Goal: Understand site structure: Grasp the organization and layout of the website

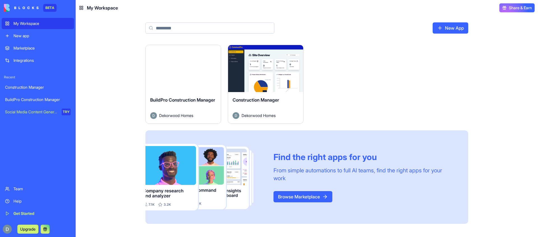
click at [260, 70] on button "Launch" at bounding box center [266, 68] width 42 height 11
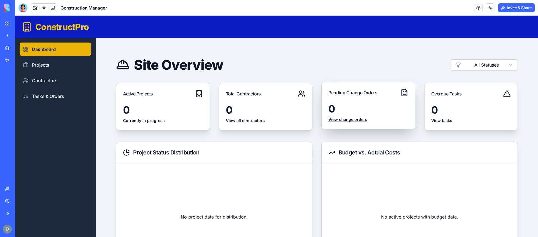
click at [346, 120] on link "View change orders" at bounding box center [368, 120] width 80 height 6
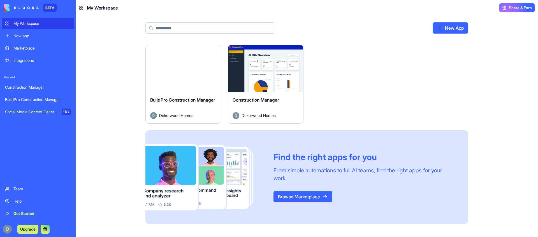
click at [179, 70] on button "Launch" at bounding box center [183, 68] width 42 height 11
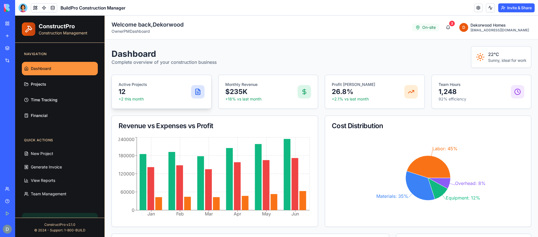
click at [198, 94] on icon at bounding box center [198, 92] width 4 height 6
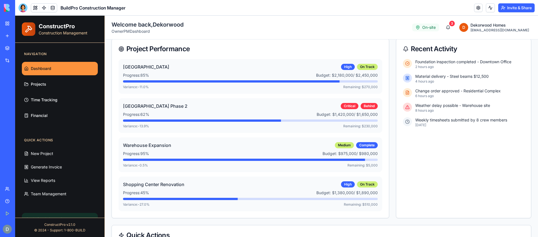
scroll to position [240, 0]
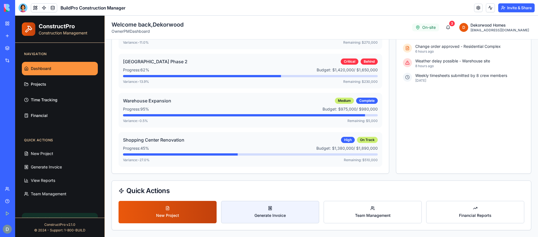
click at [270, 216] on button "Generate Invoice" at bounding box center [270, 212] width 98 height 22
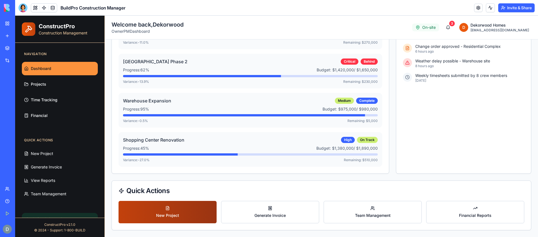
click at [158, 210] on button "New Project" at bounding box center [168, 212] width 98 height 22
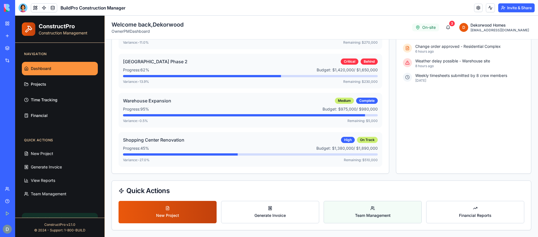
click at [352, 211] on button "Team Management" at bounding box center [373, 212] width 98 height 22
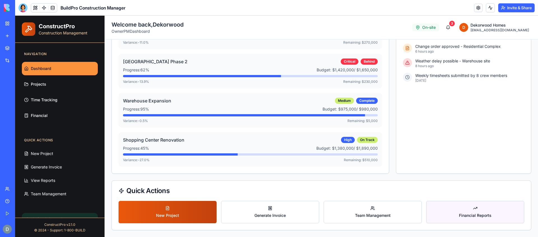
click at [508, 211] on button "Financial Reports" at bounding box center [475, 212] width 98 height 22
click at [35, 9] on button at bounding box center [35, 8] width 8 height 8
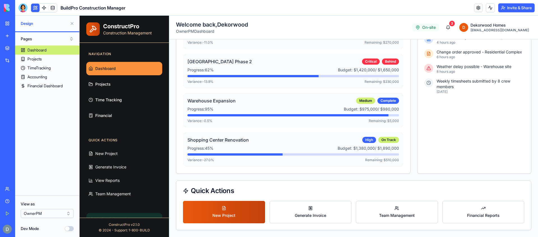
click at [52, 37] on button "Pages" at bounding box center [47, 38] width 59 height 9
click at [43, 59] on div "Components" at bounding box center [47, 59] width 56 height 9
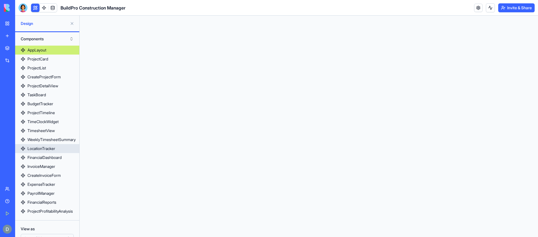
scroll to position [25, 0]
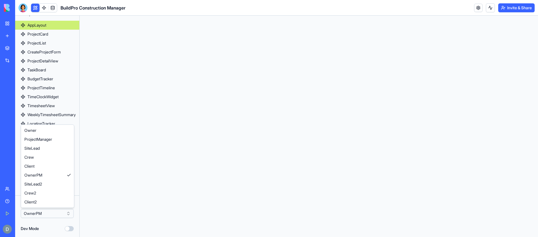
click at [64, 210] on html "BETA My Workspace New app Marketplace Integrations Recent Construction Manager …" at bounding box center [269, 118] width 538 height 237
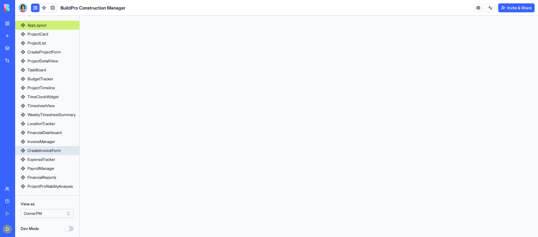
scroll to position [0, 0]
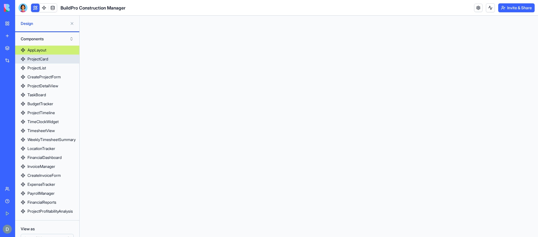
click at [54, 59] on link "ProjectCard" at bounding box center [47, 59] width 64 height 9
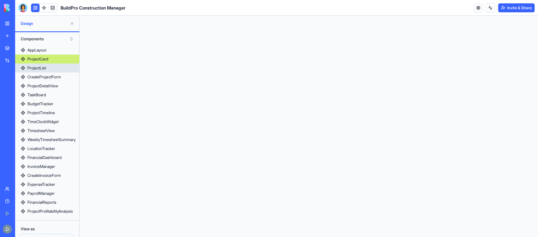
click at [53, 69] on link "ProjectList" at bounding box center [47, 68] width 64 height 9
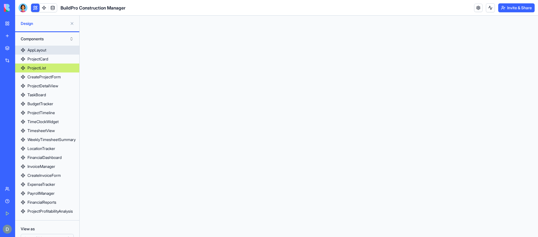
click at [47, 48] on link "AppLayout" at bounding box center [47, 50] width 64 height 9
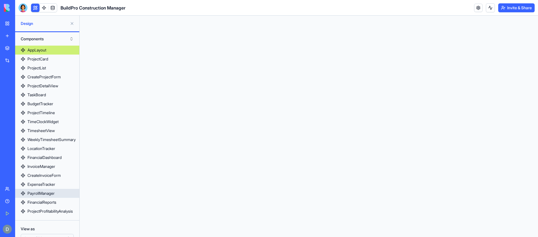
scroll to position [25, 0]
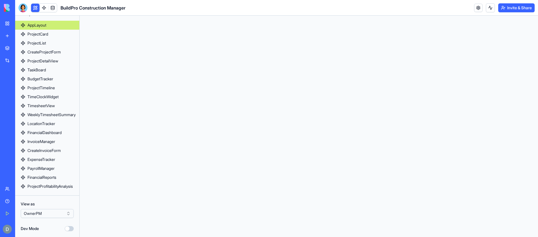
click at [69, 228] on button "Dev Mode" at bounding box center [69, 228] width 9 height 5
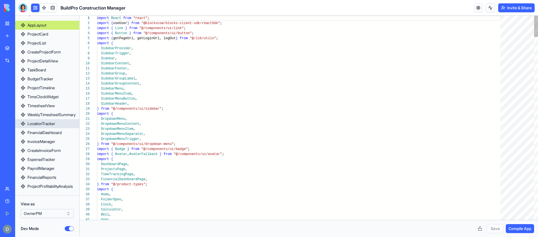
scroll to position [0, 0]
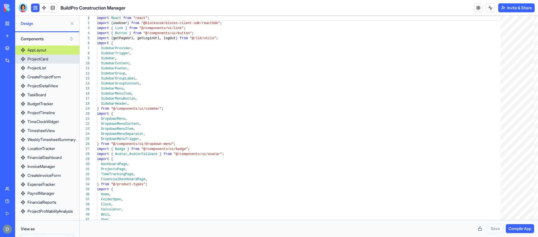
click at [48, 57] on div "ProjectCard" at bounding box center [37, 59] width 21 height 6
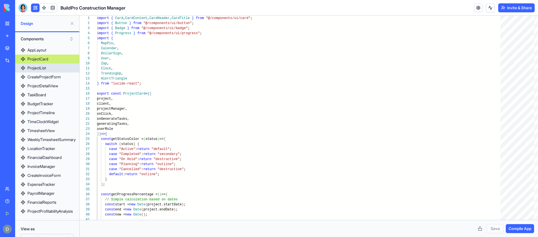
click at [50, 71] on link "ProjectList" at bounding box center [47, 68] width 64 height 9
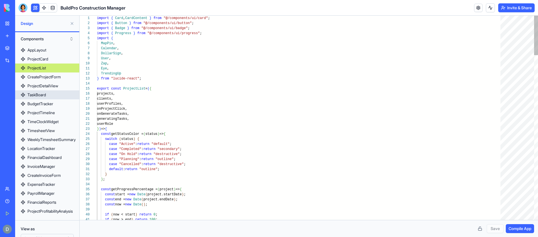
click at [49, 92] on link "TaskBoard" at bounding box center [47, 95] width 64 height 9
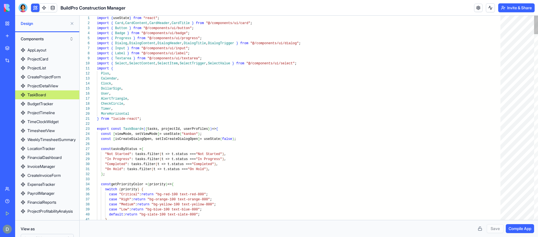
scroll to position [25, 0]
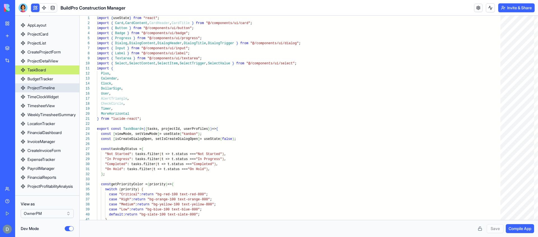
click at [49, 91] on div "ProjectTimeline" at bounding box center [40, 88] width 27 height 6
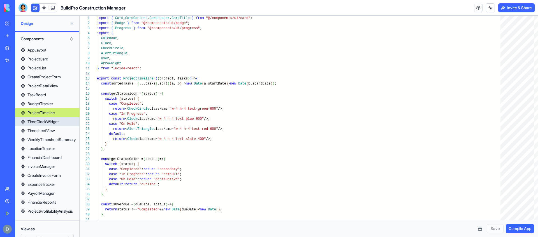
click at [48, 123] on div "TimeClockWidget" at bounding box center [42, 122] width 31 height 6
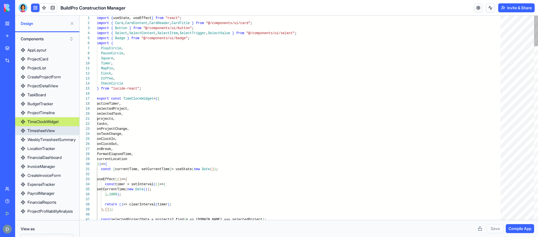
click at [47, 135] on link "TimesheetView" at bounding box center [47, 130] width 64 height 9
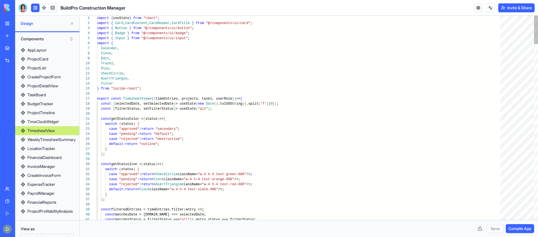
scroll to position [25, 0]
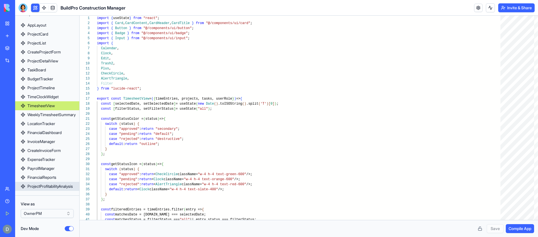
click at [49, 185] on div "ProjectProfitabilityAnalysis" at bounding box center [49, 187] width 45 height 6
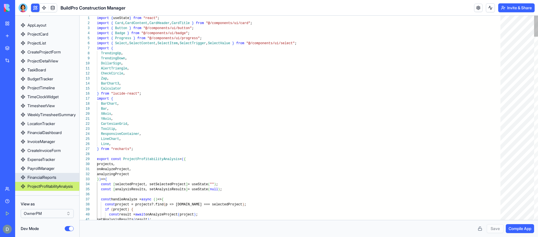
click at [52, 176] on div "FinancialReports" at bounding box center [41, 178] width 29 height 6
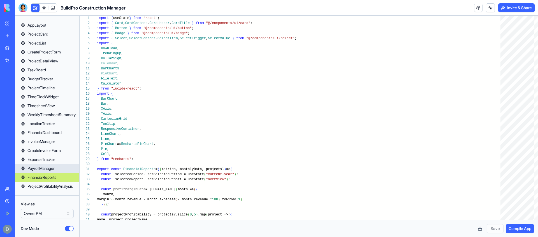
click at [52, 169] on div "PayrollManager" at bounding box center [40, 169] width 27 height 6
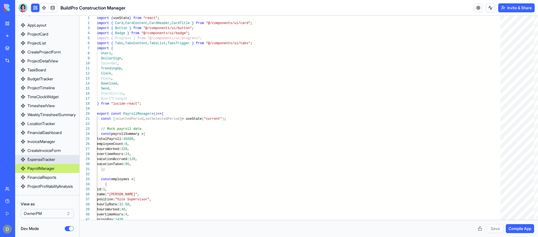
click at [53, 161] on div "ExpenseTracker" at bounding box center [41, 160] width 28 height 6
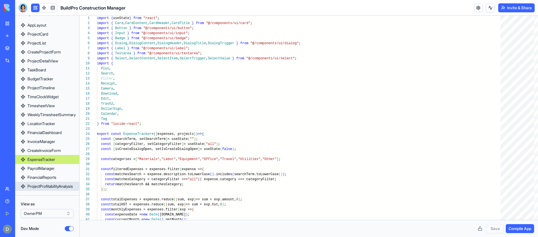
click at [52, 184] on div "ProjectProfitabilityAnalysis" at bounding box center [49, 187] width 45 height 6
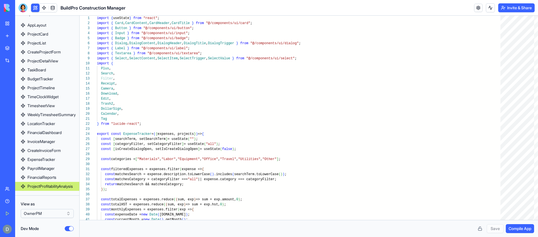
type textarea "**********"
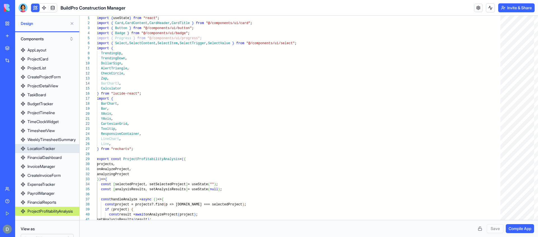
scroll to position [25, 0]
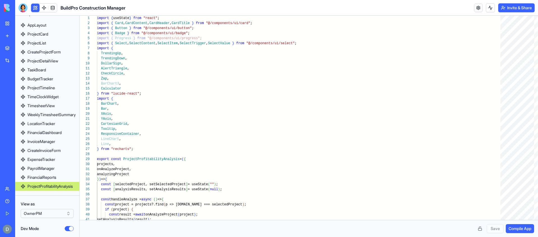
click at [71, 229] on button "Dev Mode" at bounding box center [69, 228] width 9 height 5
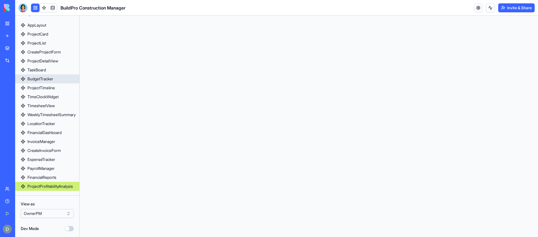
scroll to position [0, 0]
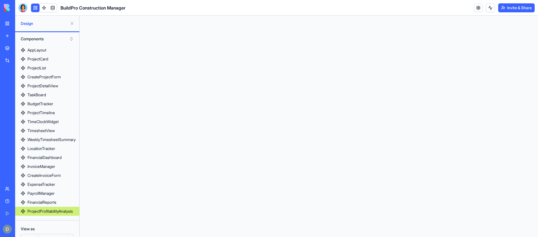
click at [50, 40] on button "Components" at bounding box center [47, 38] width 59 height 9
click at [49, 50] on div "Pages" at bounding box center [47, 50] width 56 height 9
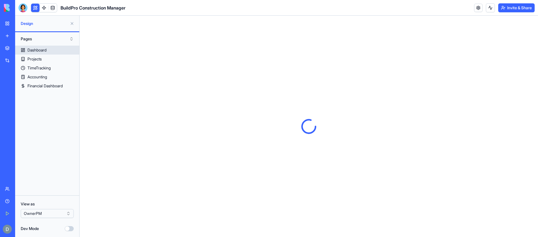
click at [49, 50] on link "Dashboard" at bounding box center [47, 50] width 64 height 9
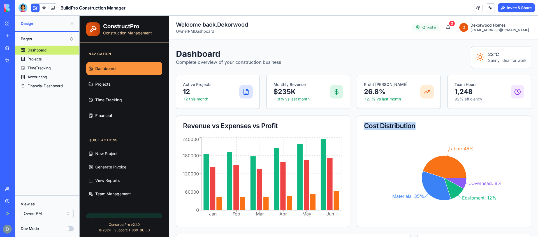
drag, startPoint x: 364, startPoint y: 126, endPoint x: 440, endPoint y: 126, distance: 75.7
click at [440, 126] on div "Cost Distribution" at bounding box center [444, 126] width 174 height 20
click at [440, 126] on div "Cost Distribution" at bounding box center [444, 126] width 160 height 7
drag, startPoint x: 431, startPoint y: 126, endPoint x: 353, endPoint y: 126, distance: 77.4
click at [353, 126] on div "Revenue vs Expenses vs Profit Jan Feb Mar Apr May Jun 0 60000 120000 180000 240…" at bounding box center [353, 172] width 355 height 112
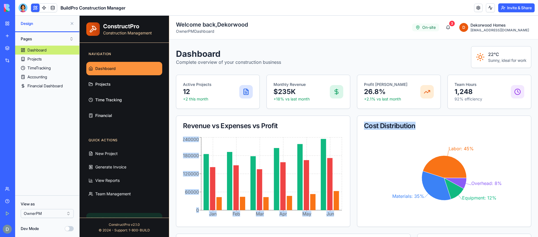
click at [365, 126] on div "Cost Distribution" at bounding box center [444, 126] width 160 height 7
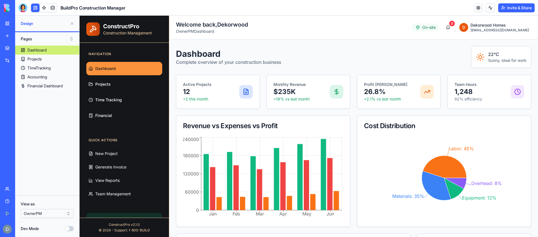
click at [274, 125] on div "Revenue vs Expenses vs Profit" at bounding box center [263, 126] width 160 height 7
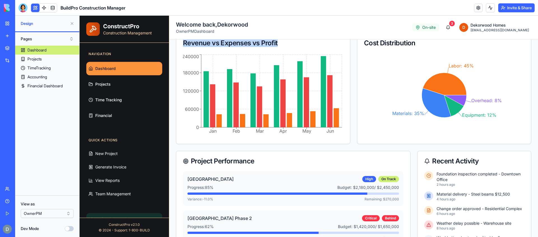
scroll to position [88, 0]
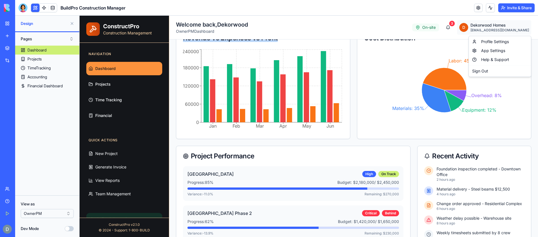
click at [490, 26] on html "Dashboard Projects Time Tracking Financial ConstructPro Construction Management…" at bounding box center [309, 159] width 459 height 462
click at [490, 50] on div "App Settings" at bounding box center [500, 50] width 60 height 9
click at [489, 25] on html "Dashboard Projects Time Tracking Financial ConstructPro Construction Management…" at bounding box center [309, 159] width 459 height 462
click at [489, 40] on div "Profile Settings" at bounding box center [500, 41] width 60 height 9
click at [488, 28] on html "Dashboard Projects Time Tracking Financial ConstructPro Construction Management…" at bounding box center [309, 159] width 459 height 462
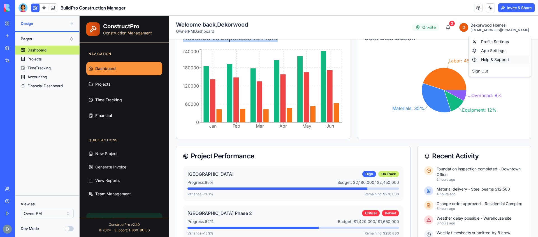
click at [491, 61] on div "Help & Support" at bounding box center [500, 59] width 60 height 9
click at [489, 31] on html "Dashboard Projects Time Tracking Financial ConstructPro Construction Management…" at bounding box center [309, 159] width 459 height 462
click at [496, 41] on div "Profile Settings" at bounding box center [500, 41] width 60 height 9
click at [499, 25] on html "Dashboard Projects Time Tracking Financial ConstructPro Construction Management…" at bounding box center [309, 159] width 459 height 462
click at [490, 48] on div "App Settings" at bounding box center [500, 50] width 60 height 9
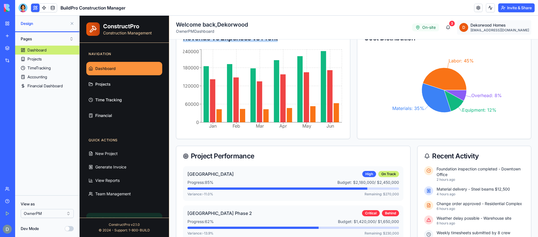
click at [490, 29] on html "Dashboard Projects Time Tracking Financial ConstructPro Construction Management…" at bounding box center [309, 159] width 459 height 462
click at [496, 58] on div "Help & Support" at bounding box center [500, 59] width 60 height 9
click at [494, 23] on html "Dashboard Projects Time Tracking Financial ConstructPro Construction Management…" at bounding box center [309, 159] width 459 height 462
click at [497, 56] on div "Help & Support" at bounding box center [500, 59] width 60 height 9
click at [497, 32] on html "Dashboard Projects Time Tracking Financial ConstructPro Construction Management…" at bounding box center [309, 159] width 459 height 462
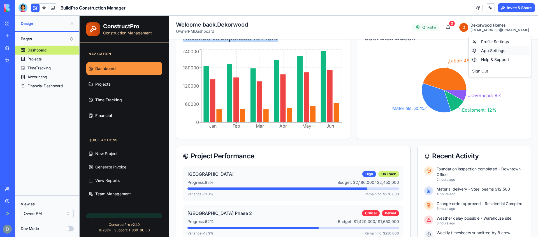
click at [498, 52] on div "App Settings" at bounding box center [500, 50] width 60 height 9
click at [494, 23] on html "Dashboard Projects Time Tracking Financial ConstructPro Construction Management…" at bounding box center [309, 159] width 459 height 462
click at [496, 41] on div "Profile Settings" at bounding box center [500, 41] width 60 height 9
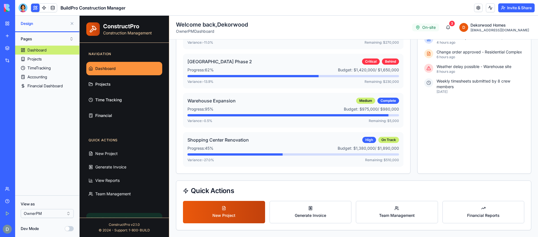
scroll to position [0, 0]
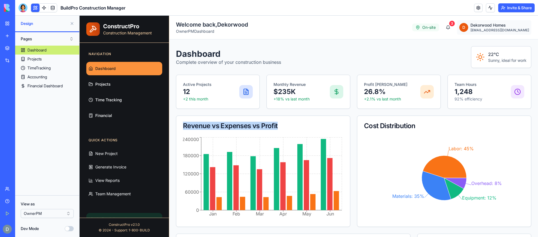
click at [114, 83] on link "Projects" at bounding box center [124, 84] width 76 height 13
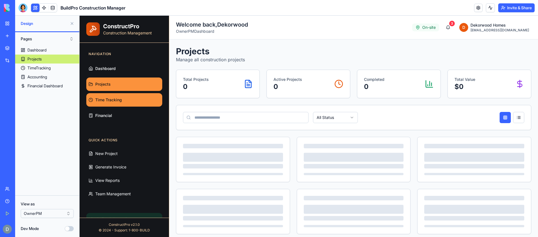
click at [115, 103] on link "Time Tracking" at bounding box center [124, 99] width 76 height 13
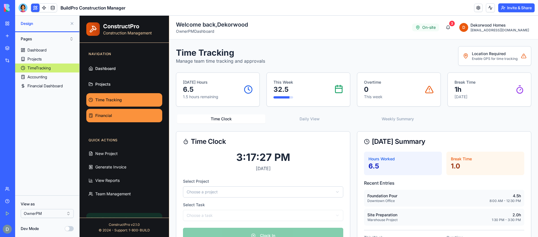
click at [109, 116] on span "Financial" at bounding box center [103, 116] width 17 height 6
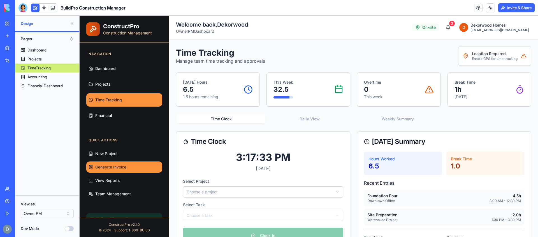
click at [127, 165] on button "Generate Invoice" at bounding box center [124, 167] width 76 height 11
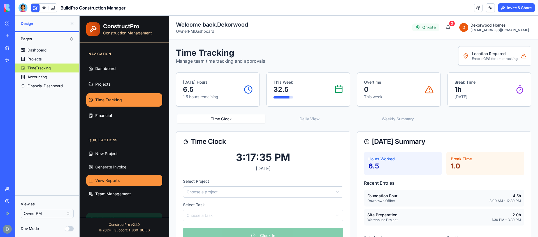
click at [111, 181] on span "View Reports" at bounding box center [107, 181] width 24 height 6
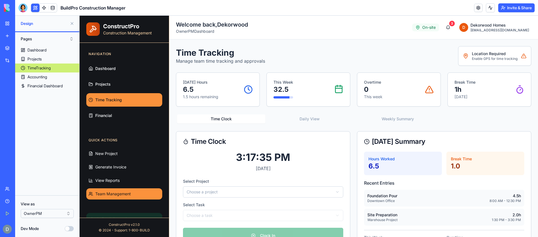
click at [109, 191] on button "Team Management" at bounding box center [124, 194] width 76 height 11
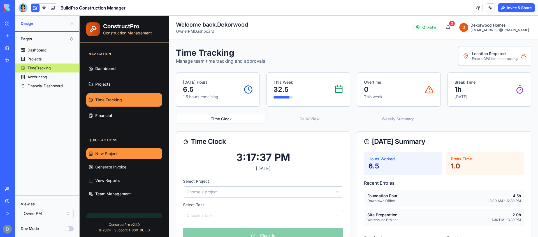
click at [109, 156] on span "New Project" at bounding box center [106, 154] width 22 height 6
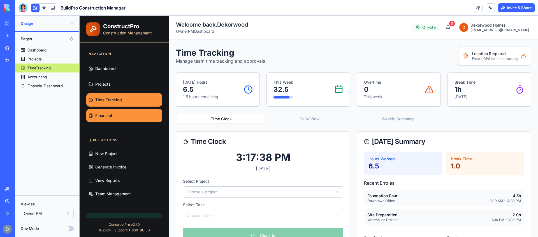
click at [113, 109] on link "Financial" at bounding box center [124, 115] width 76 height 13
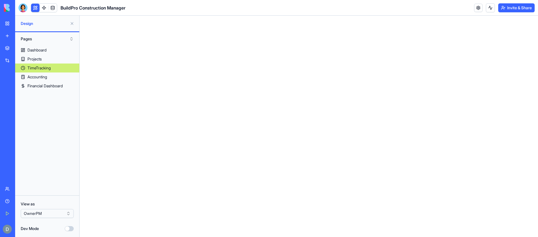
click at [47, 68] on div "TimeTracking" at bounding box center [38, 68] width 23 height 6
click at [44, 58] on link "Projects" at bounding box center [47, 59] width 64 height 9
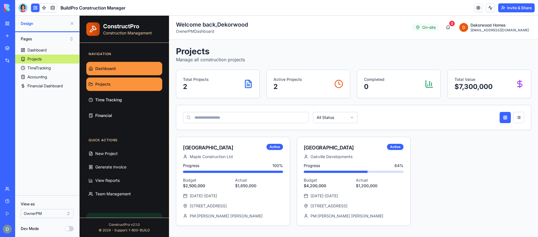
click at [123, 74] on link "Dashboard" at bounding box center [124, 68] width 76 height 13
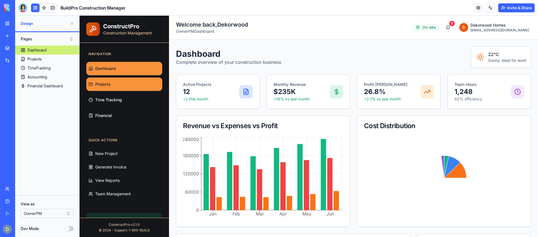
click at [123, 87] on link "Projects" at bounding box center [124, 84] width 76 height 13
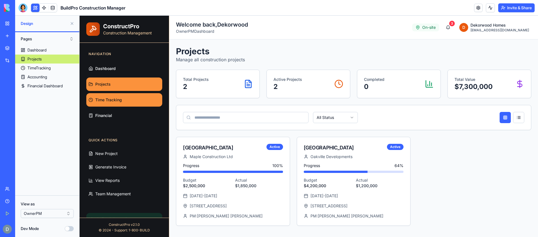
click at [124, 101] on link "Time Tracking" at bounding box center [124, 99] width 76 height 13
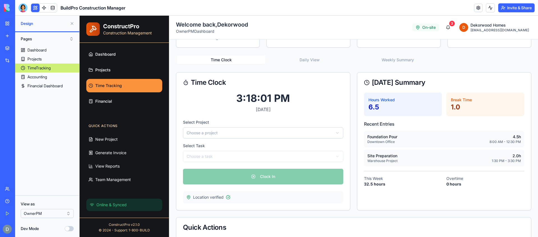
scroll to position [96, 0]
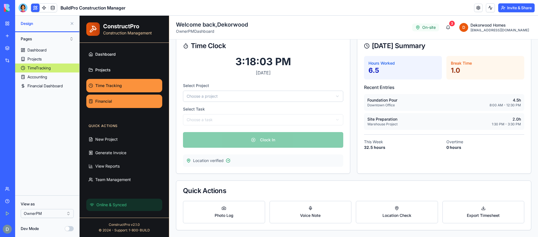
click at [96, 95] on link "Financial" at bounding box center [124, 101] width 76 height 13
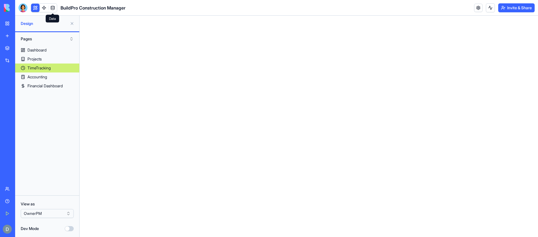
scroll to position [79, 0]
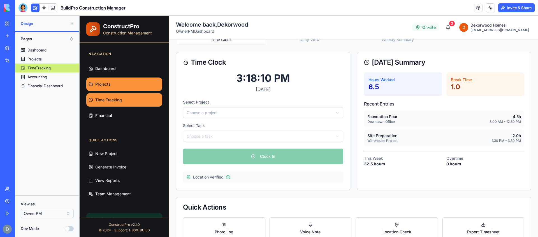
click at [119, 83] on link "Projects" at bounding box center [124, 84] width 76 height 13
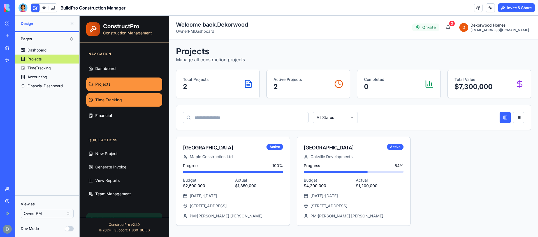
click at [121, 100] on span "Time Tracking" at bounding box center [108, 100] width 27 height 6
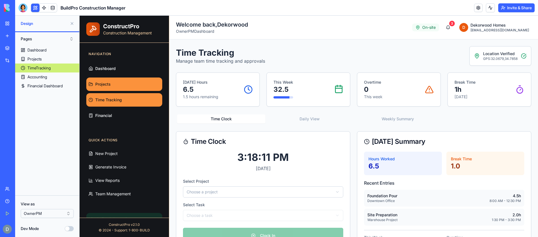
click at [120, 80] on link "Projects" at bounding box center [124, 84] width 76 height 13
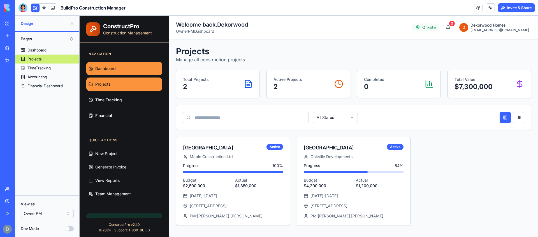
click at [121, 68] on link "Dashboard" at bounding box center [124, 68] width 76 height 13
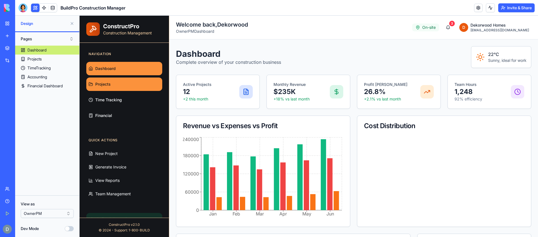
click at [120, 83] on link "Projects" at bounding box center [124, 84] width 76 height 13
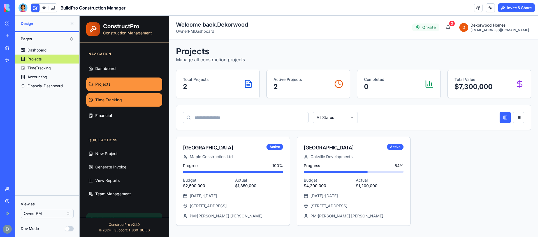
click at [122, 102] on link "Time Tracking" at bounding box center [124, 99] width 76 height 13
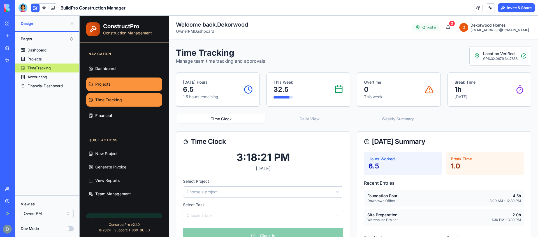
click at [116, 87] on link "Projects" at bounding box center [124, 84] width 76 height 13
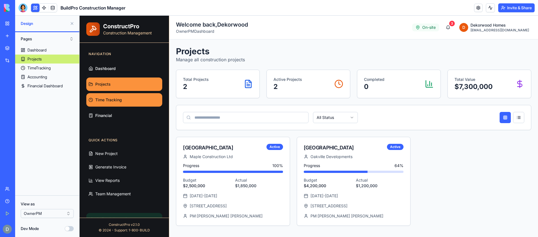
click at [126, 100] on link "Time Tracking" at bounding box center [124, 99] width 76 height 13
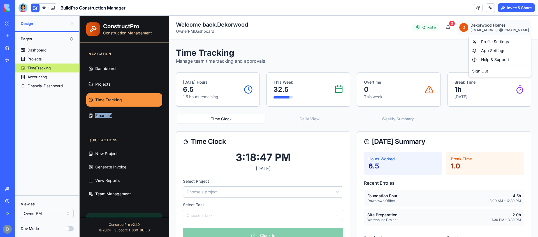
click at [510, 27] on html "Dashboard Projects Time Tracking Financial ConstructPro Construction Management…" at bounding box center [309, 175] width 459 height 318
click at [503, 27] on html "Dashboard Projects Time Tracking Financial ConstructPro Construction Management…" at bounding box center [309, 175] width 459 height 318
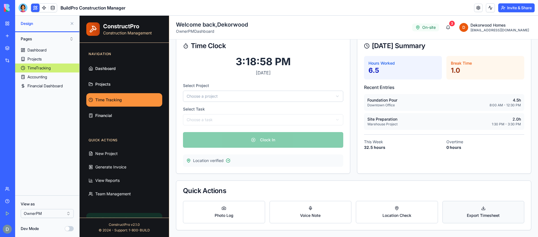
click at [471, 210] on button "Export Timesheet" at bounding box center [484, 212] width 82 height 22
click at [372, 203] on button "Location Check" at bounding box center [397, 212] width 82 height 22
click at [310, 215] on button "Voice Note" at bounding box center [311, 212] width 82 height 22
click at [40, 78] on div "Accounting" at bounding box center [37, 77] width 20 height 6
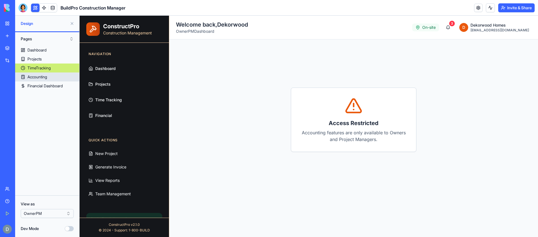
scroll to position [37, 0]
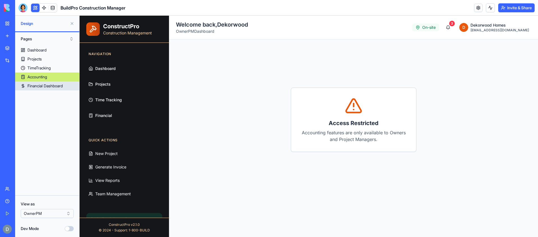
click at [43, 86] on div "Financial Dashboard" at bounding box center [44, 86] width 35 height 6
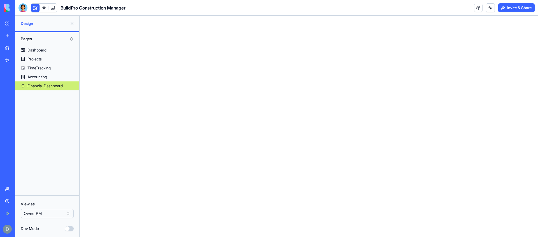
click at [70, 230] on button "Dev Mode" at bounding box center [69, 228] width 9 height 5
click at [48, 48] on link "Dashboard" at bounding box center [47, 50] width 64 height 9
type textarea "** *"
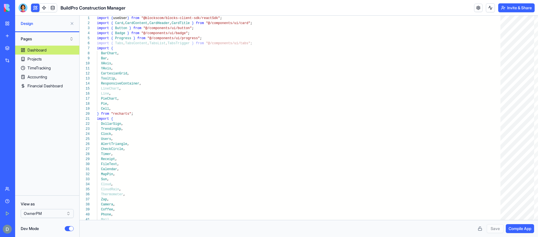
click at [72, 230] on button "Dev Mode" at bounding box center [69, 228] width 9 height 5
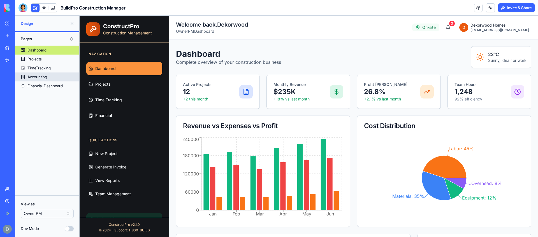
type button "on"
click at [47, 85] on div "Financial Dashboard" at bounding box center [44, 86] width 35 height 6
click at [77, 37] on div "Pages" at bounding box center [47, 38] width 64 height 13
click at [60, 38] on button "Pages" at bounding box center [47, 38] width 59 height 9
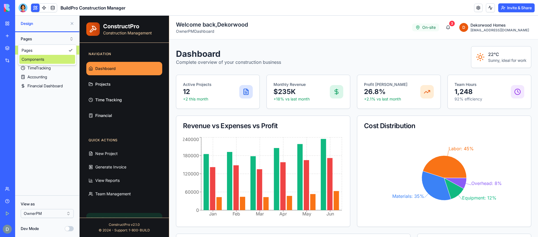
click at [45, 64] on div "Pages Components" at bounding box center [47, 55] width 58 height 20
click at [44, 60] on div "Components" at bounding box center [47, 59] width 56 height 9
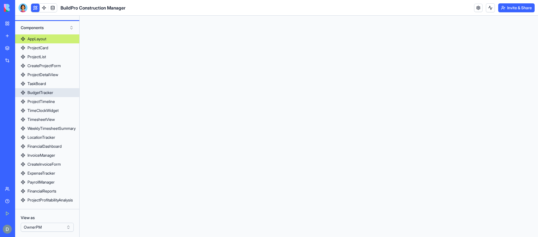
scroll to position [25, 0]
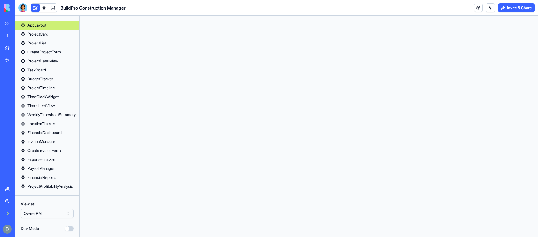
click at [67, 230] on button "Dev Mode" at bounding box center [69, 228] width 9 height 5
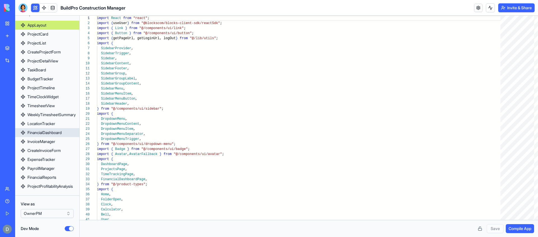
click at [44, 130] on div "FinancialDashboard" at bounding box center [44, 133] width 34 height 6
type textarea "** **"
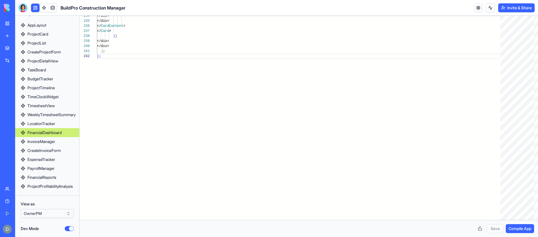
scroll to position [5, 4]
click at [48, 134] on div "FinancialDashboard" at bounding box center [44, 133] width 34 height 6
